Goal: Transaction & Acquisition: Purchase product/service

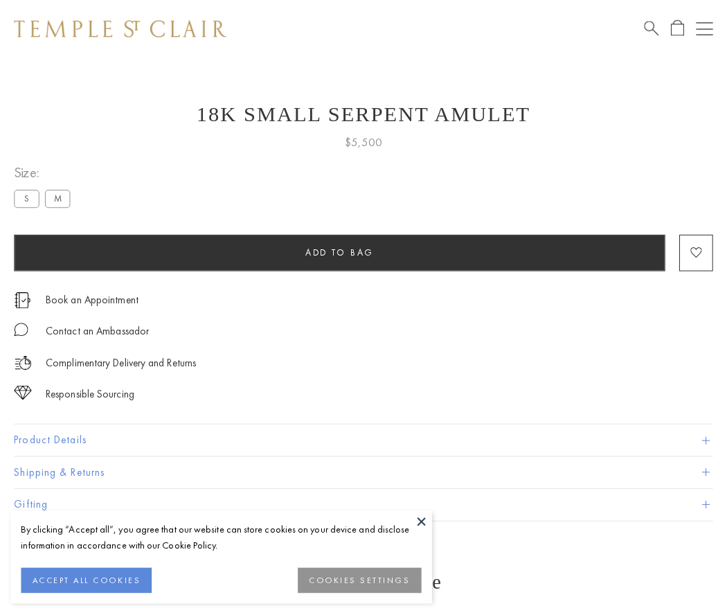
scroll to position [55, 0]
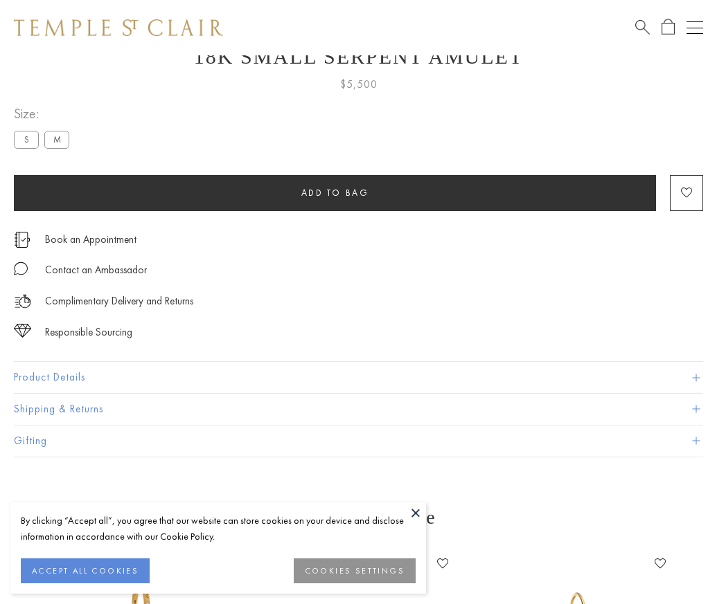
click at [334, 192] on span "Add to bag" at bounding box center [335, 193] width 68 height 12
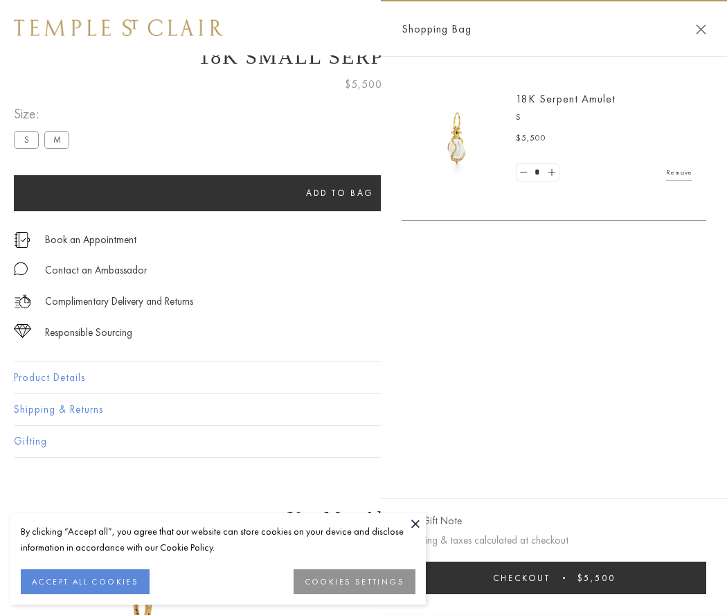
click at [554, 577] on button "Checkout $5,500" at bounding box center [554, 577] width 305 height 33
